Goal: Find specific page/section: Find specific page/section

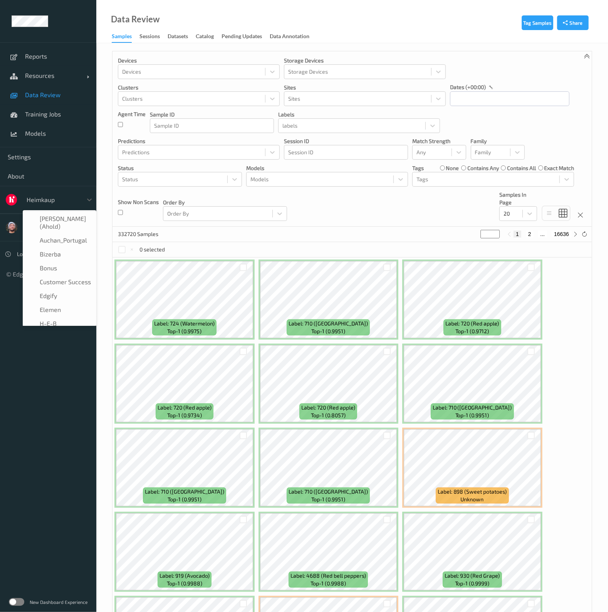
click at [32, 201] on div at bounding box center [53, 199] width 52 height 9
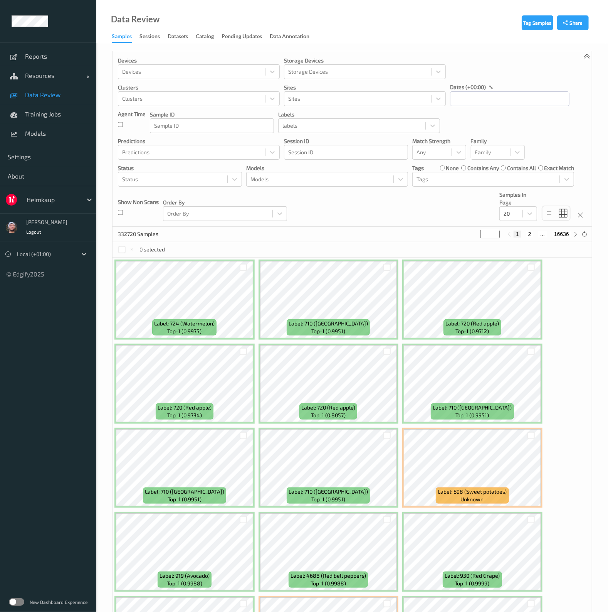
click at [301, 252] on div "0 selected" at bounding box center [353, 249] width 480 height 15
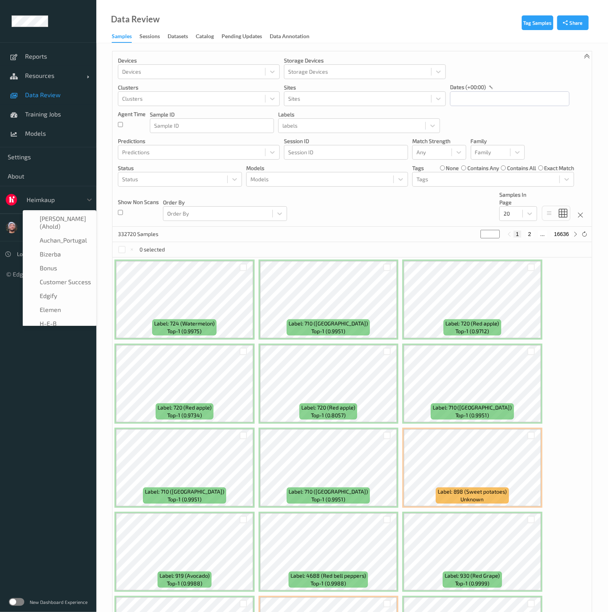
click at [42, 198] on div at bounding box center [53, 199] width 52 height 9
type input "s"
